Goal: Obtain resource: Download file/media

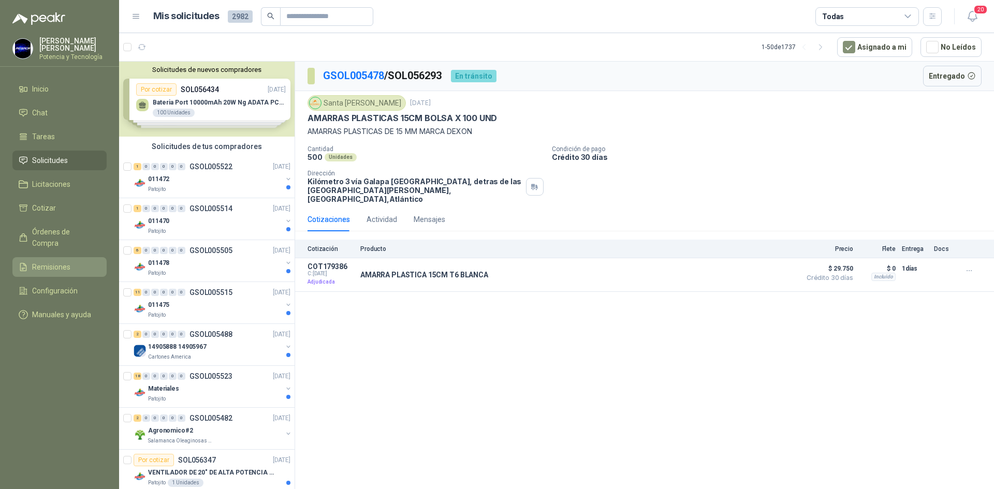
click at [57, 261] on span "Remisiones" at bounding box center [51, 266] width 38 height 11
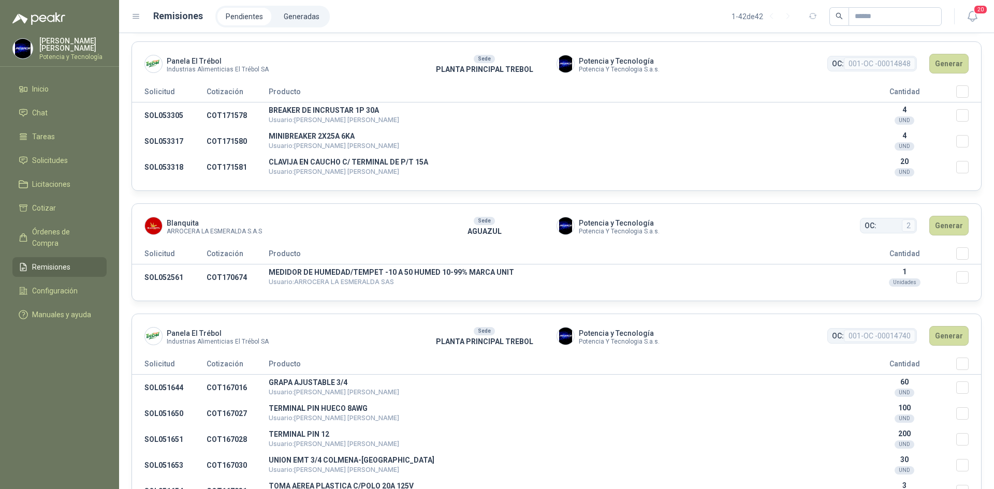
scroll to position [621, 0]
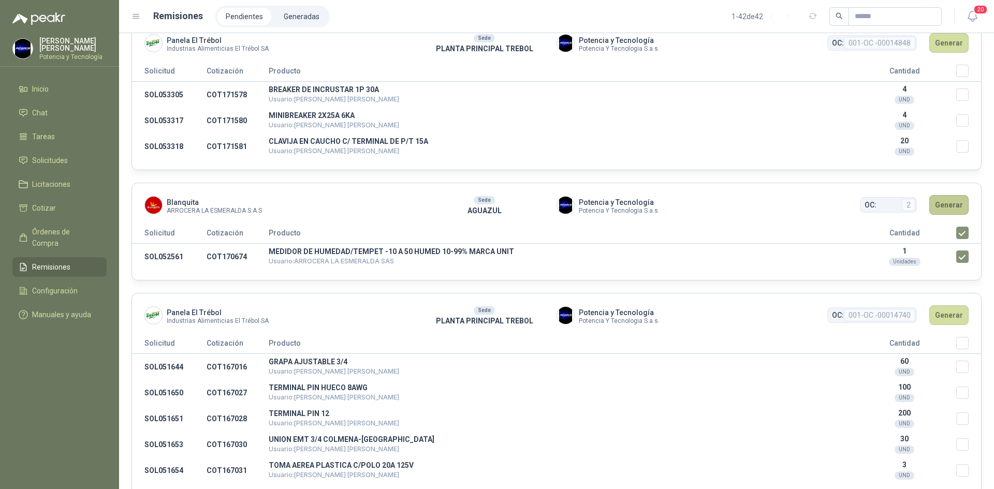
click at [937, 202] on button "Generar" at bounding box center [948, 205] width 39 height 20
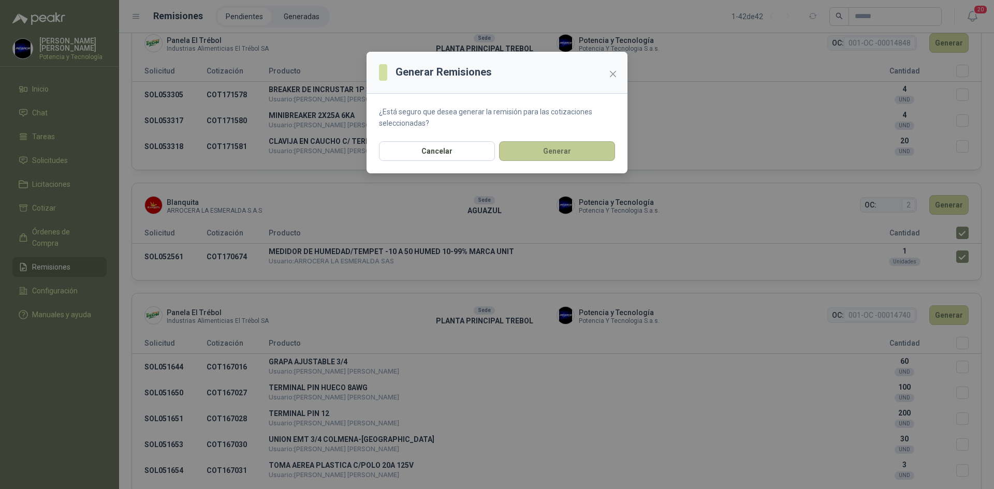
click at [569, 148] on button "Generar" at bounding box center [557, 151] width 116 height 20
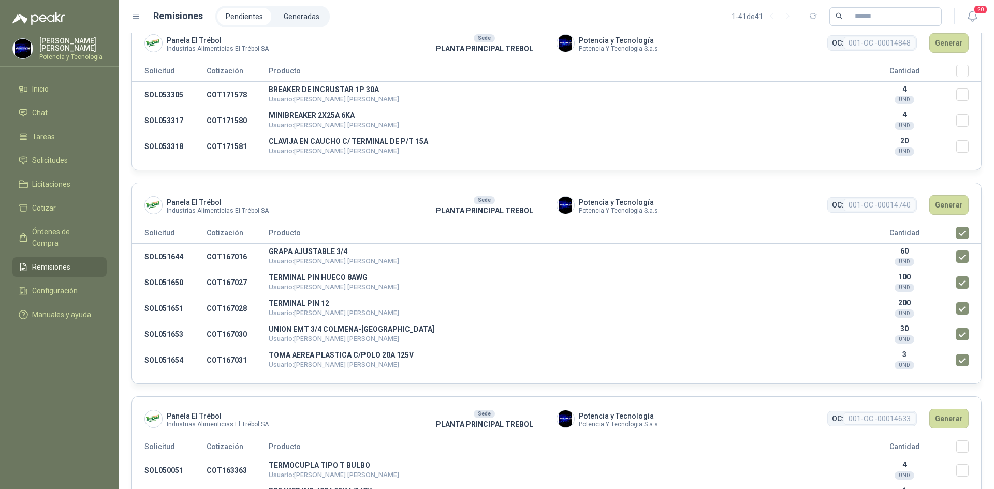
click at [960, 225] on header "Panela El Trébol Industrias Alimenticias El Trébol SA Sede PLANTA PRINCIPAL TRE…" at bounding box center [556, 204] width 849 height 43
click at [293, 22] on li "Generadas" at bounding box center [301, 17] width 52 height 18
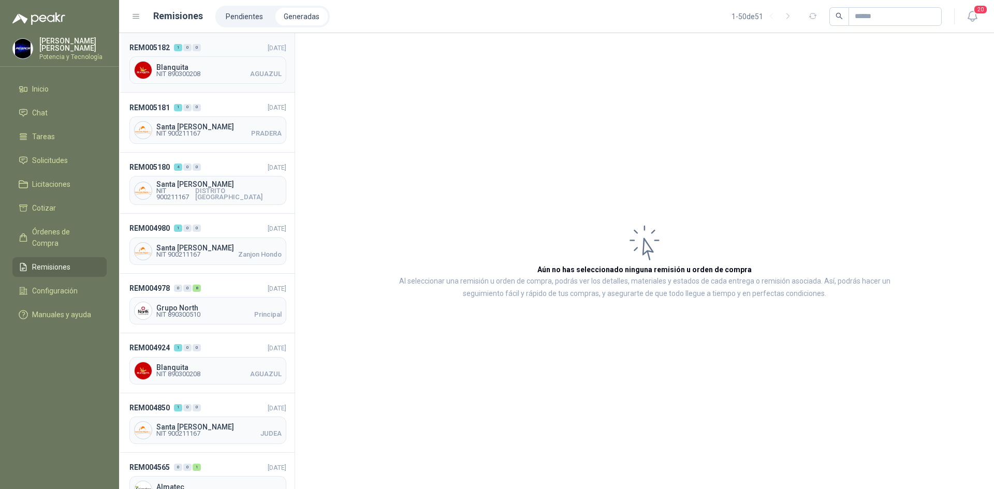
click at [208, 78] on div "Blanquita NIT 890300208 AGUAZUL" at bounding box center [207, 69] width 157 height 27
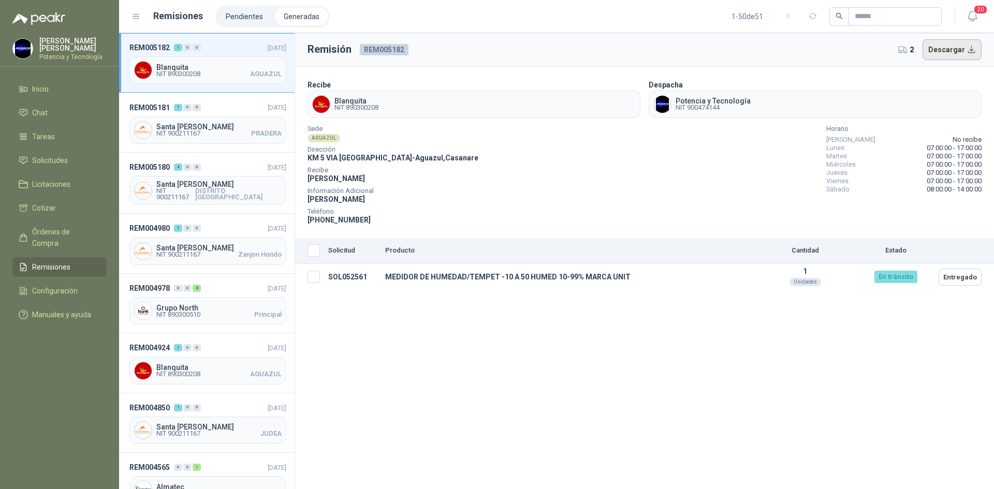
click at [947, 54] on button "Descargar" at bounding box center [953, 49] width 60 height 21
click at [63, 212] on link "Cotizar" at bounding box center [59, 208] width 94 height 20
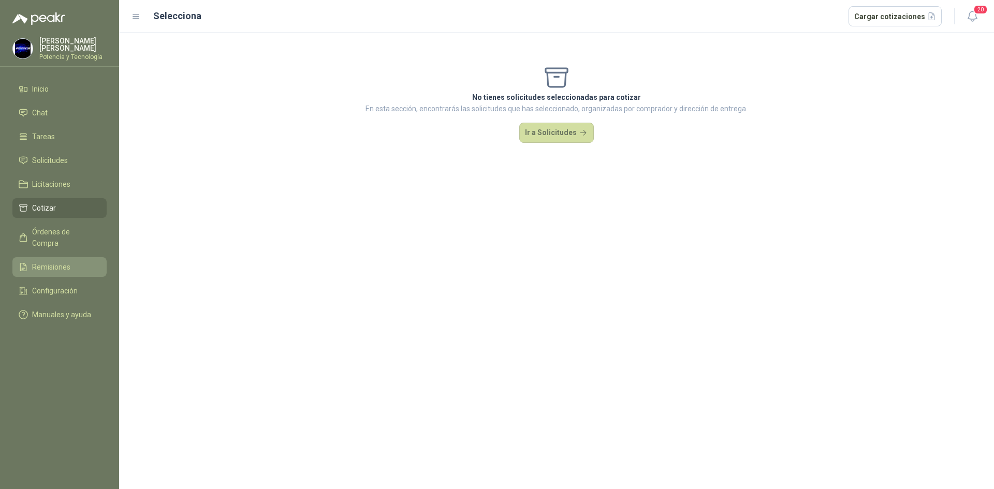
click at [71, 261] on li "Remisiones" at bounding box center [60, 266] width 82 height 11
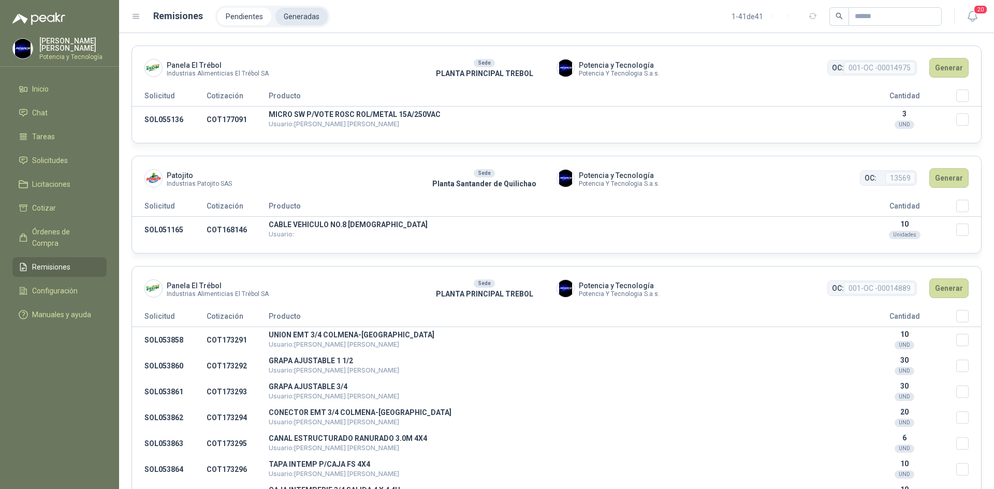
click at [295, 18] on li "Generadas" at bounding box center [301, 17] width 52 height 18
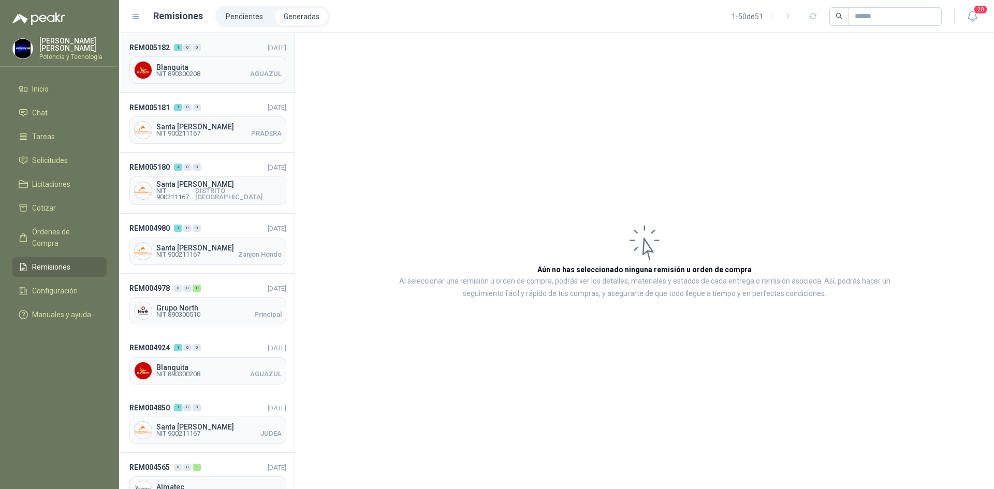
click at [217, 75] on span "NIT 890300208 AGUAZUL" at bounding box center [218, 74] width 125 height 6
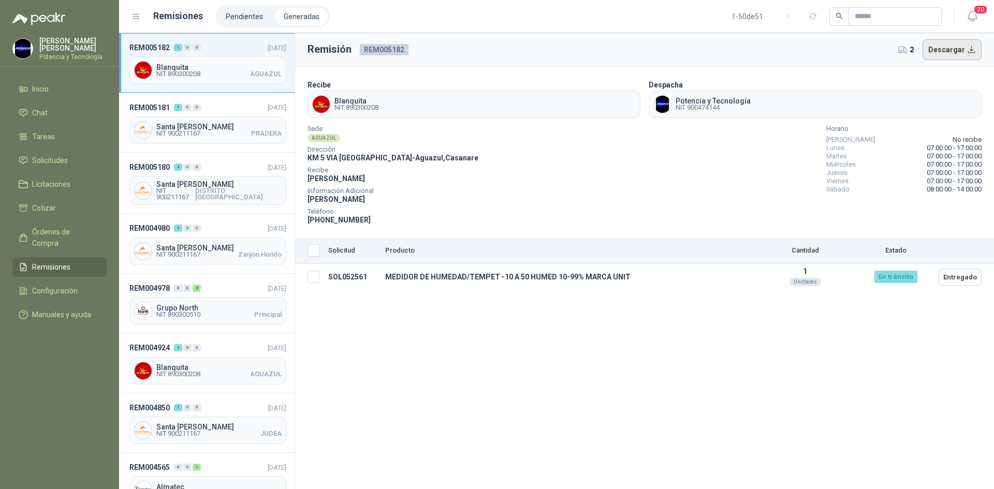
click at [942, 52] on button "Descargar" at bounding box center [953, 49] width 60 height 21
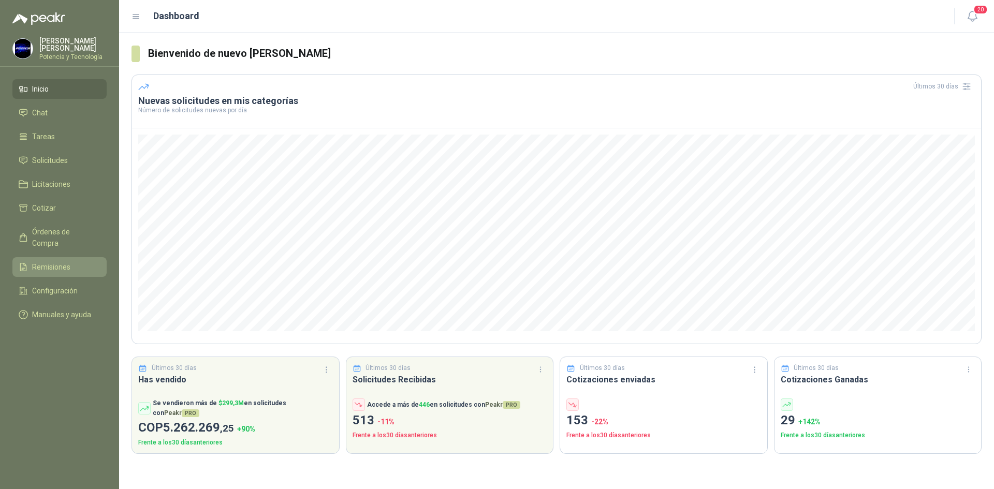
click at [64, 261] on span "Remisiones" at bounding box center [51, 266] width 38 height 11
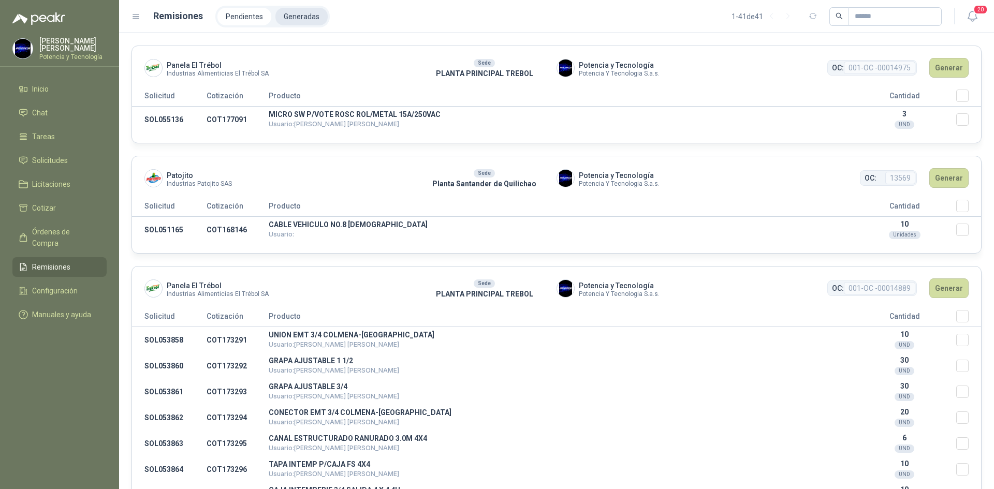
click at [311, 16] on li "Generadas" at bounding box center [301, 17] width 52 height 18
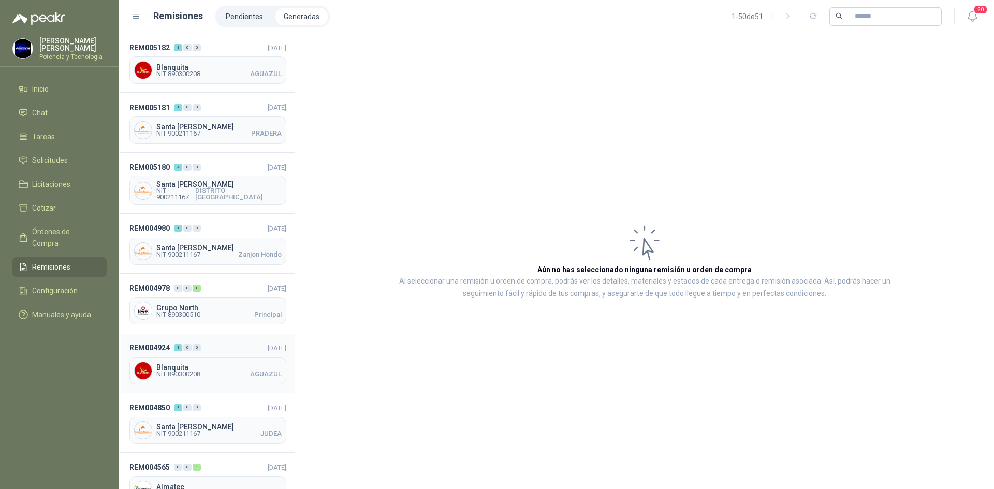
click at [214, 374] on span "NIT 890300208 AGUAZUL" at bounding box center [218, 374] width 125 height 6
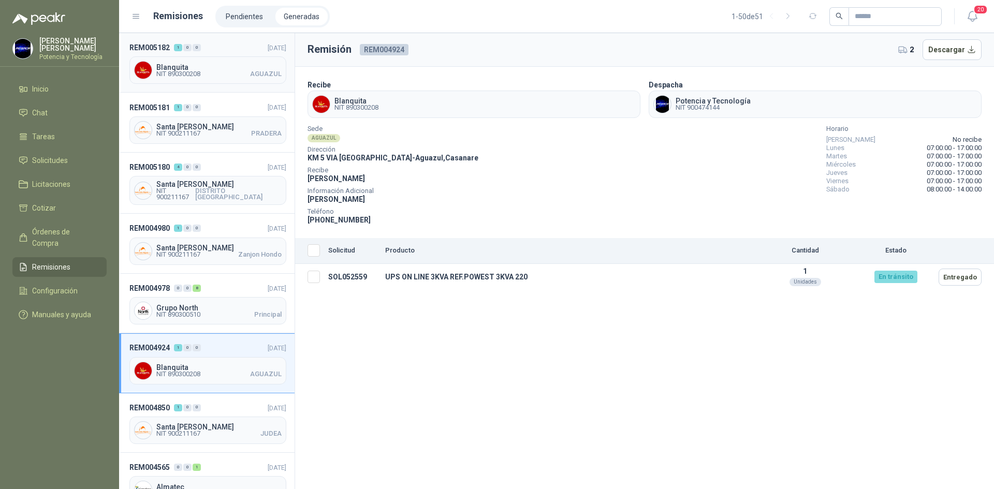
click at [205, 79] on div "Blanquita NIT 890300208 AGUAZUL" at bounding box center [207, 69] width 157 height 27
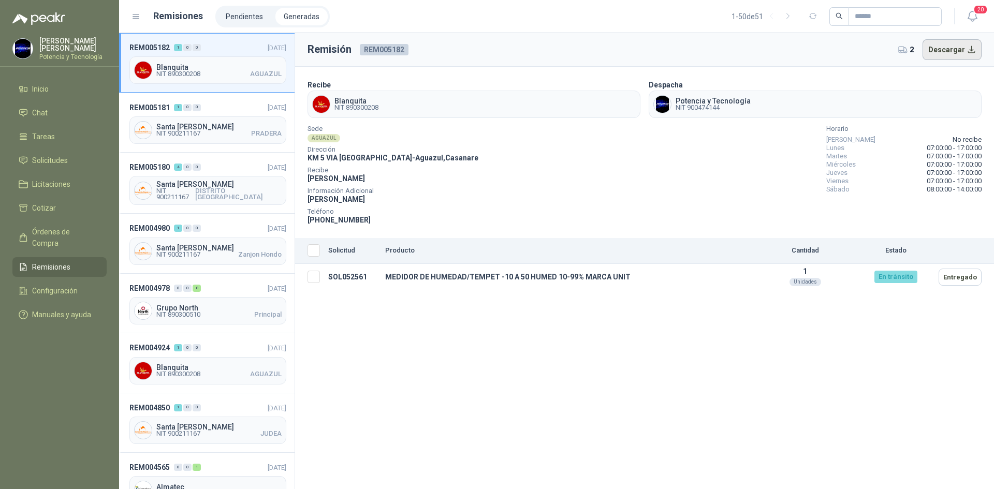
click at [953, 53] on button "Descargar" at bounding box center [953, 49] width 60 height 21
